Goal: Task Accomplishment & Management: Use online tool/utility

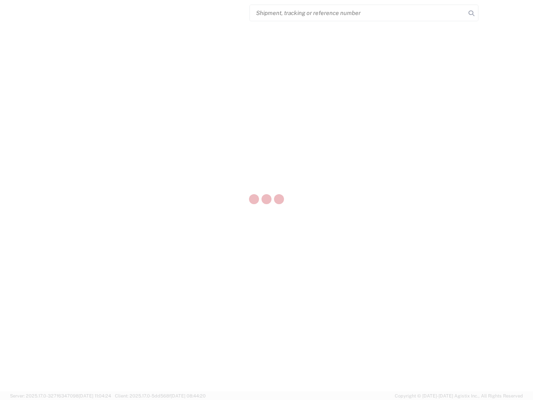
select select "US"
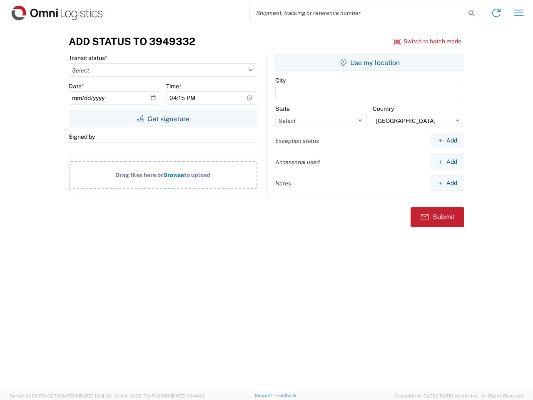
click at [358, 13] on input "search" at bounding box center [358, 13] width 216 height 16
click at [471, 13] on icon at bounding box center [472, 13] width 12 height 12
click at [496, 13] on icon at bounding box center [496, 12] width 13 height 13
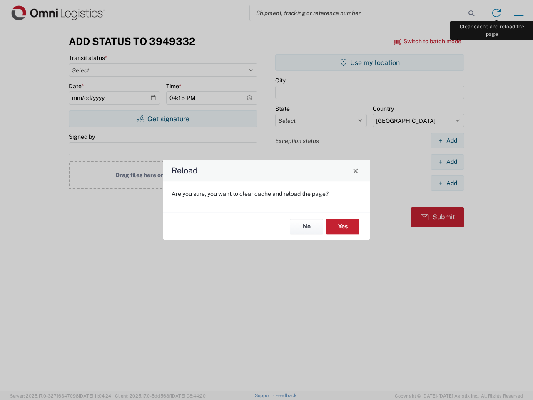
click at [519, 13] on div "Reload Are you sure, you want to clear cache and reload the page? No Yes" at bounding box center [266, 200] width 533 height 400
click at [428, 41] on div "Reload Are you sure, you want to clear cache and reload the page? No Yes" at bounding box center [266, 200] width 533 height 400
click at [163, 119] on div "Reload Are you sure, you want to clear cache and reload the page? No Yes" at bounding box center [266, 200] width 533 height 400
click at [370, 62] on div "Reload Are you sure, you want to clear cache and reload the page? No Yes" at bounding box center [266, 200] width 533 height 400
click at [447, 140] on div "Reload Are you sure, you want to clear cache and reload the page? No Yes" at bounding box center [266, 200] width 533 height 400
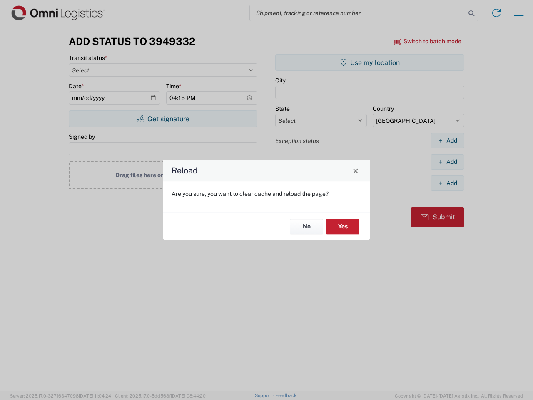
click at [447, 162] on div "Reload Are you sure, you want to clear cache and reload the page? No Yes" at bounding box center [266, 200] width 533 height 400
click at [447, 183] on div "Reload Are you sure, you want to clear cache and reload the page? No Yes" at bounding box center [266, 200] width 533 height 400
